Goal: Task Accomplishment & Management: Use online tool/utility

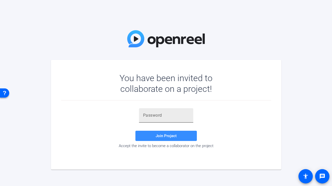
click at [154, 116] on input "text" at bounding box center [166, 115] width 46 height 6
paste input "{WO5F6"
type input "{WO5F6"
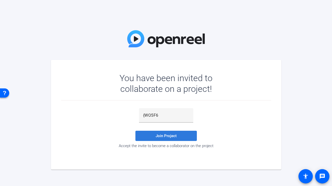
click at [156, 135] on span "Join Project" at bounding box center [165, 135] width 21 height 5
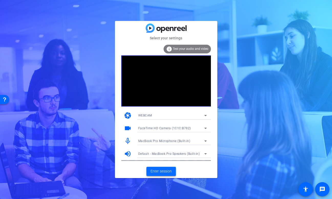
click at [167, 174] on span "Enter session" at bounding box center [160, 171] width 21 height 5
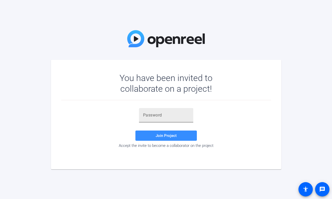
click at [151, 116] on input "text" at bounding box center [166, 115] width 46 height 6
paste input "{WO5F6"
type input "{WO5F6"
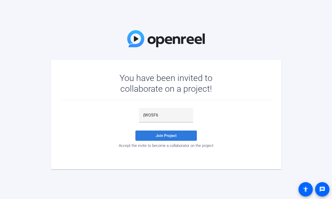
click at [156, 141] on span at bounding box center [165, 136] width 61 height 12
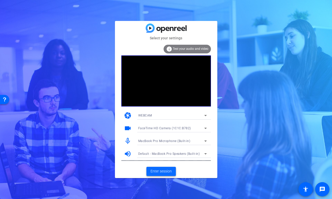
click at [160, 172] on span "Enter session" at bounding box center [160, 171] width 21 height 5
